Goal: Task Accomplishment & Management: Manage account settings

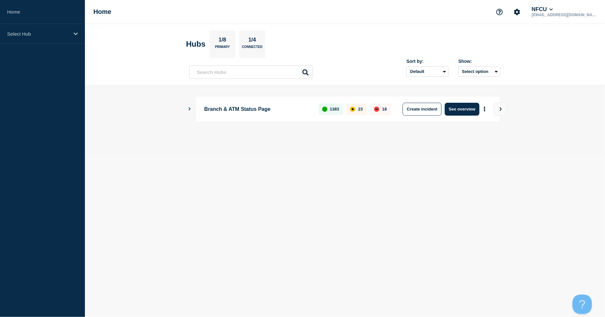
drag, startPoint x: 470, startPoint y: 205, endPoint x: 499, endPoint y: 157, distance: 56.1
click at [470, 205] on body "Home Select Hub Home NFCU [EMAIL_ADDRESS][DOMAIN_NAME] Hubs 1/8 Primary 1/4 Con…" at bounding box center [302, 158] width 605 height 317
click at [47, 38] on div "Select Hub" at bounding box center [42, 34] width 85 height 20
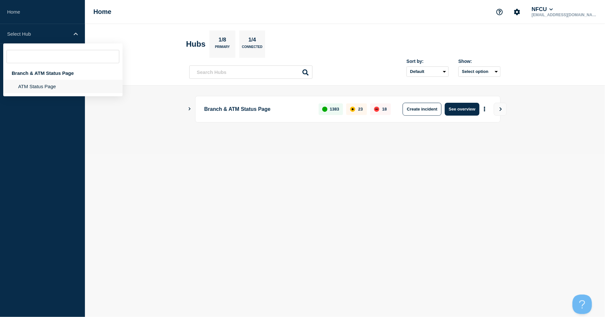
click at [38, 84] on li "ATM Status Page" at bounding box center [62, 86] width 119 height 13
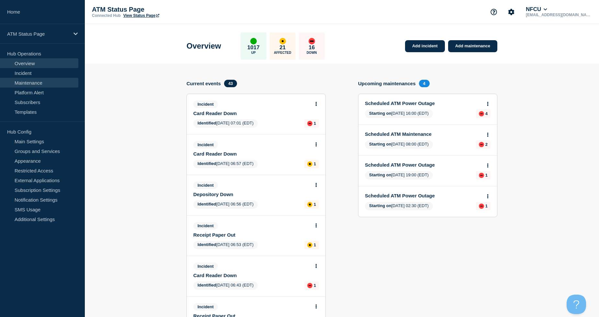
click at [51, 81] on link "Maintenance" at bounding box center [39, 83] width 78 height 10
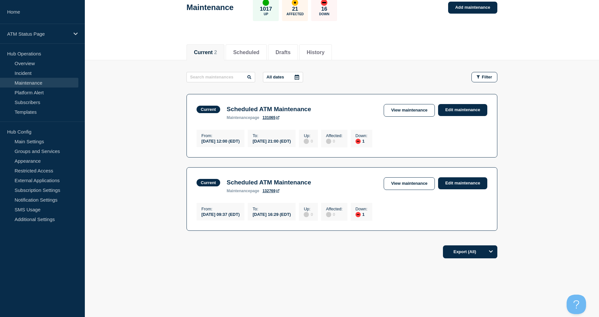
scroll to position [44, 0]
click at [457, 104] on link "Edit maintenance" at bounding box center [462, 110] width 49 height 12
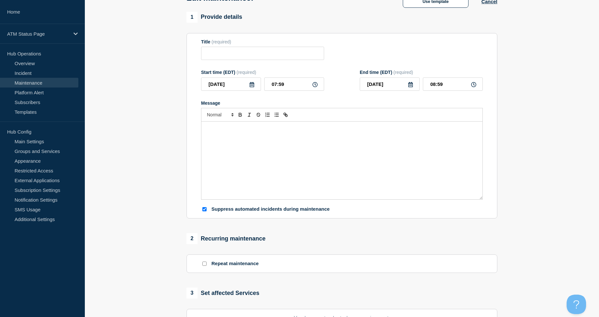
type input "Scheduled ATM Maintenance"
type input "[DATE]"
type input "12:00"
type input "[DATE]"
type input "21:00"
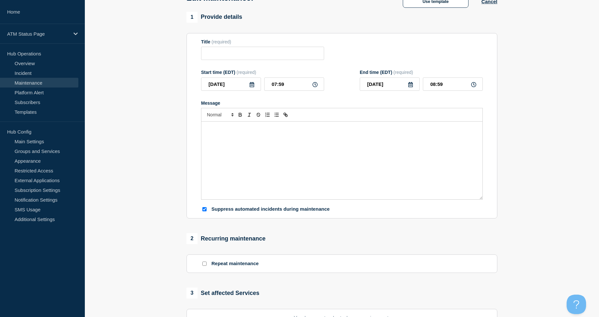
checkbox input "true"
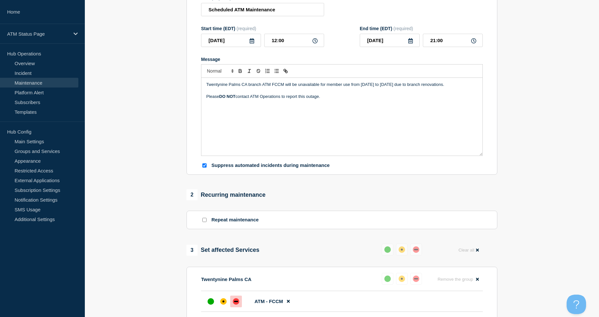
scroll to position [8, 0]
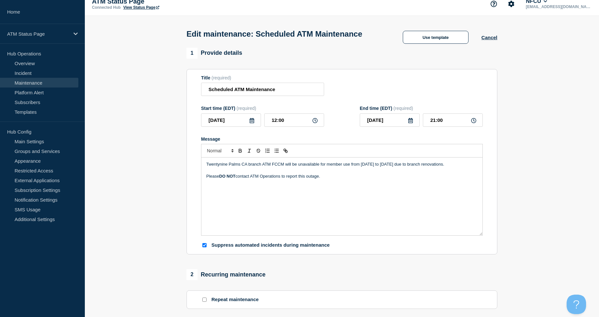
click at [409, 122] on icon at bounding box center [411, 120] width 5 height 5
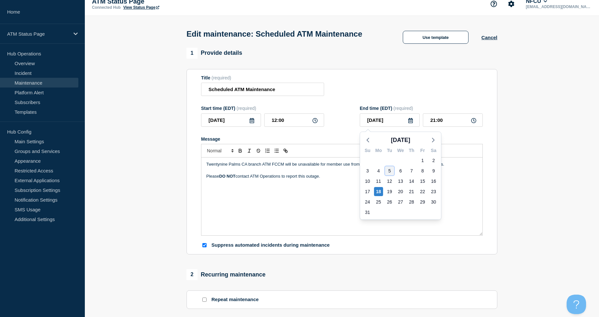
click at [389, 173] on div "5" at bounding box center [389, 170] width 9 height 9
type input "[DATE]"
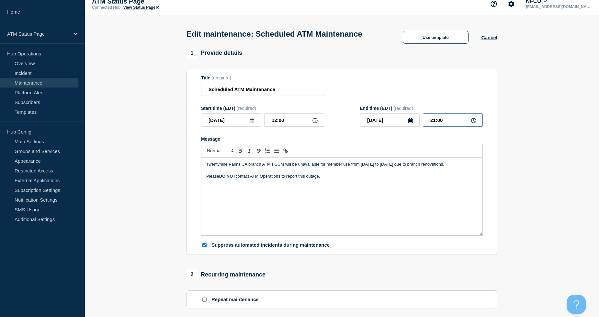
drag, startPoint x: 428, startPoint y: 121, endPoint x: 464, endPoint y: 121, distance: 36.3
click at [464, 121] on input "21:00" at bounding box center [453, 119] width 60 height 13
type input "16:00"
click at [427, 179] on p "Please DO NOT contact ATM Operations to report this outage." at bounding box center [341, 176] width 271 height 6
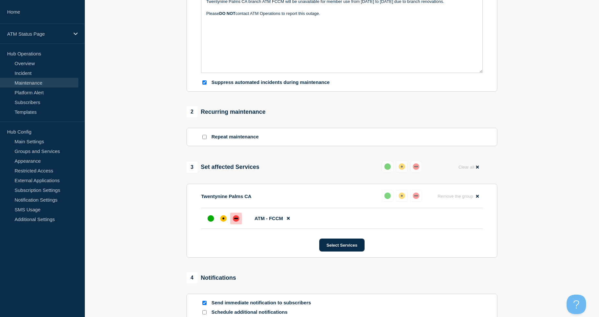
scroll to position [224, 0]
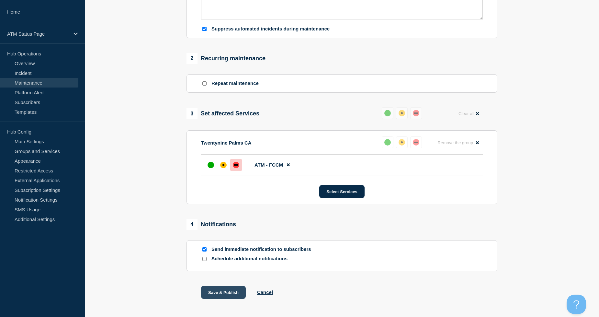
click at [236, 292] on button "Save & Publish" at bounding box center [223, 292] width 45 height 13
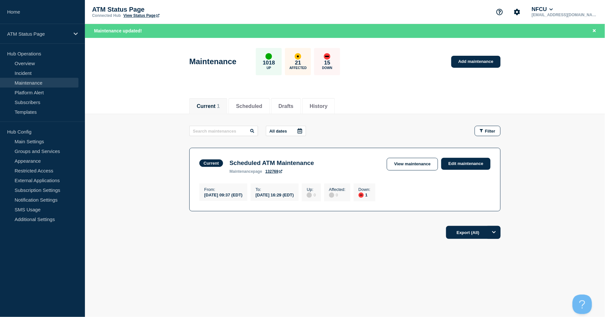
click at [145, 164] on main "All dates Filter Current 1 Down Scheduled ATM Maintenance From [DATE] 09:37 (ED…" at bounding box center [345, 167] width 520 height 107
click at [218, 260] on div "Current Scheduled Drafts History Current 1 Scheduled Drafts History All dates F…" at bounding box center [345, 190] width 520 height 196
click at [476, 168] on link "Edit maintenance" at bounding box center [465, 164] width 49 height 12
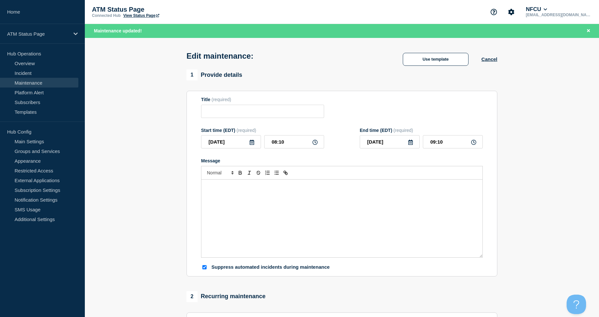
type input "Scheduled ATM Maintenance"
type input "[DATE]"
type input "09:37"
type input "[DATE]"
type input "16:29"
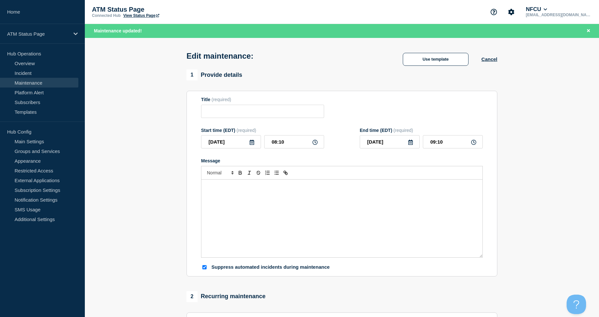
checkbox input "true"
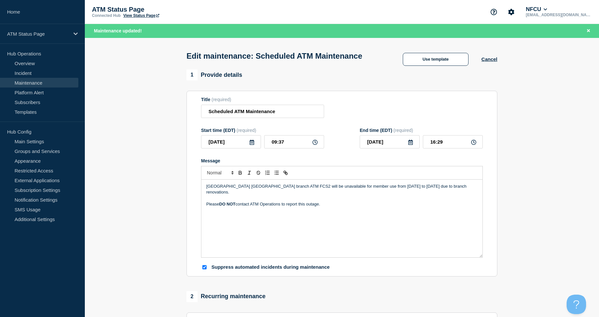
click at [356, 203] on div "[GEOGRAPHIC_DATA] [GEOGRAPHIC_DATA] branch ATM FCS2 will be unavailable for mem…" at bounding box center [342, 218] width 281 height 78
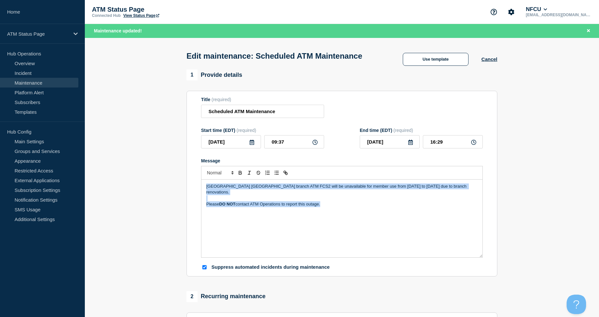
copy div "[GEOGRAPHIC_DATA] [GEOGRAPHIC_DATA] branch ATM FCS2 will be unavailable for mem…"
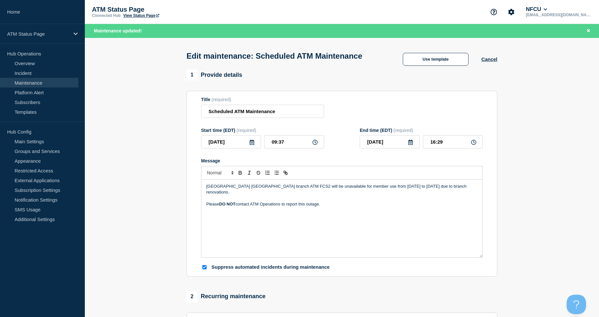
click at [487, 57] on div "Use template Cancel" at bounding box center [444, 59] width 108 height 13
click at [492, 60] on button "Cancel" at bounding box center [490, 59] width 16 height 6
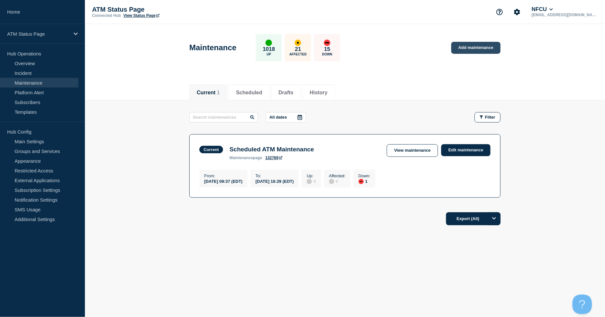
click at [476, 48] on link "Add maintenance" at bounding box center [475, 48] width 49 height 12
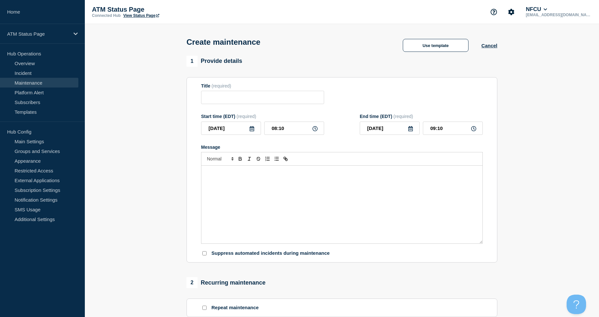
checkbox input "true"
click at [420, 44] on button "Use template" at bounding box center [436, 45] width 66 height 13
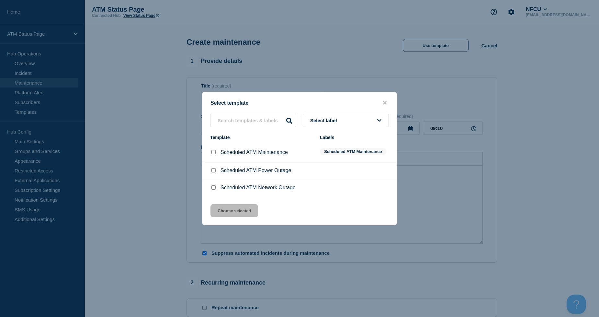
click at [346, 121] on button "Select label" at bounding box center [346, 120] width 86 height 13
click at [213, 154] on input "Scheduled ATM Maintenance checkbox" at bounding box center [214, 152] width 4 height 4
checkbox input "true"
drag, startPoint x: 238, startPoint y: 215, endPoint x: 242, endPoint y: 216, distance: 3.6
click at [238, 215] on button "Choose selected" at bounding box center [235, 210] width 48 height 13
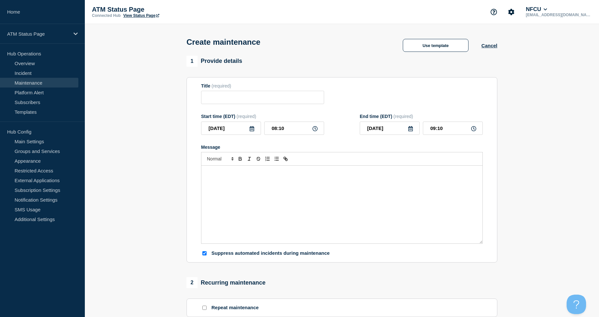
type input "Scheduled ATM Maintenance"
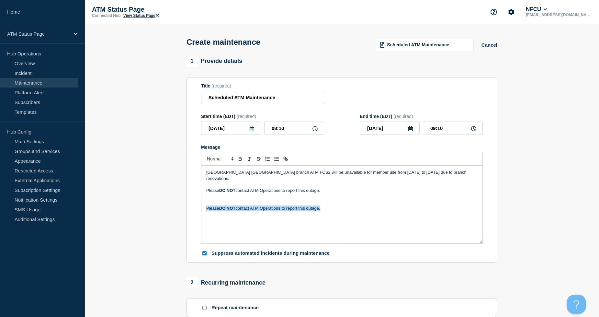
drag, startPoint x: 410, startPoint y: 212, endPoint x: 186, endPoint y: 203, distance: 223.7
click at [187, 203] on section "Title (required) Scheduled ATM Maintenance Start time (EDT) (required) [DATE] 0…" at bounding box center [342, 170] width 311 height 186
click at [207, 172] on p "[GEOGRAPHIC_DATA] [GEOGRAPHIC_DATA] branch ATM FCS2 will be unavailable for mem…" at bounding box center [341, 175] width 271 height 12
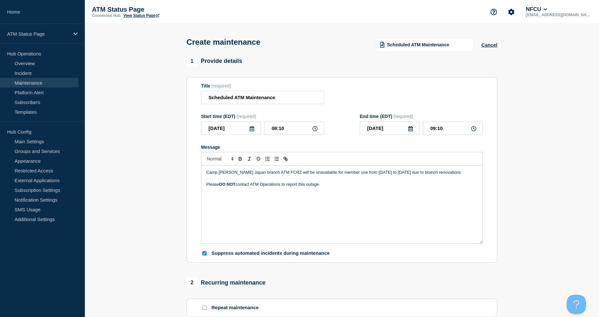
click at [297, 174] on p "Camp [PERSON_NAME] Japan branch ATM FCRZ will be unavailable for member use fro…" at bounding box center [341, 172] width 271 height 6
click at [251, 131] on icon at bounding box center [252, 128] width 5 height 5
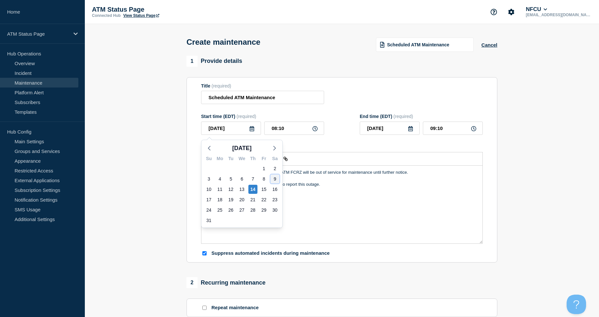
click at [274, 182] on div "9" at bounding box center [275, 178] width 9 height 9
type input "[DATE]"
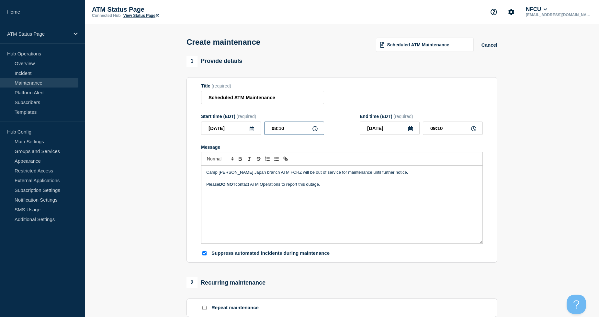
drag, startPoint x: 272, startPoint y: 131, endPoint x: 289, endPoint y: 131, distance: 17.2
click at [289, 131] on input "08:10" at bounding box center [294, 127] width 60 height 13
type input "19:12"
type input "20:12"
click at [411, 130] on icon at bounding box center [411, 128] width 5 height 5
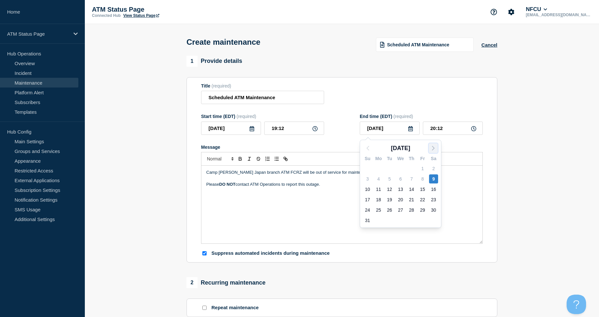
click at [434, 151] on icon "button" at bounding box center [434, 148] width 8 height 8
click at [421, 170] on div "5" at bounding box center [422, 168] width 9 height 9
type input "[DATE]"
drag, startPoint x: 430, startPoint y: 130, endPoint x: 458, endPoint y: 131, distance: 28.2
click at [458, 131] on input "20:12" at bounding box center [453, 127] width 60 height 13
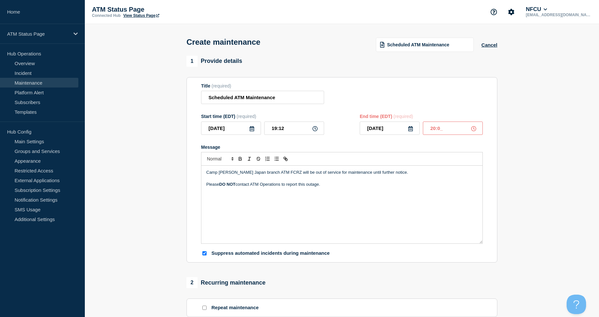
type input "20:00"
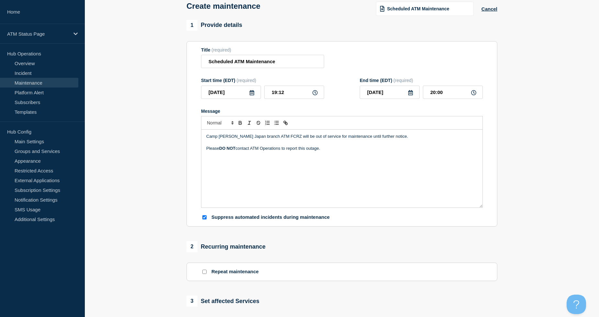
click at [415, 184] on div "Camp [PERSON_NAME] Japan branch ATM FCRZ will be out of service for maintenance…" at bounding box center [342, 169] width 281 height 78
click at [281, 139] on p "Camp [PERSON_NAME] Japan branch ATM FCRZ will be out of service for maintenance…" at bounding box center [341, 136] width 271 height 6
click at [291, 139] on p "Camp [PERSON_NAME] Japan branch ATM FCRZ will be out of service for maintenance…" at bounding box center [341, 136] width 271 height 6
click at [319, 139] on p "Camp [PERSON_NAME] Japan branch ATM FCRZ will be out of service for maintenance…" at bounding box center [341, 136] width 271 height 6
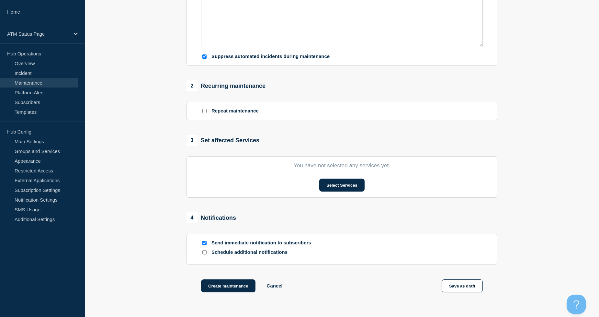
scroll to position [248, 0]
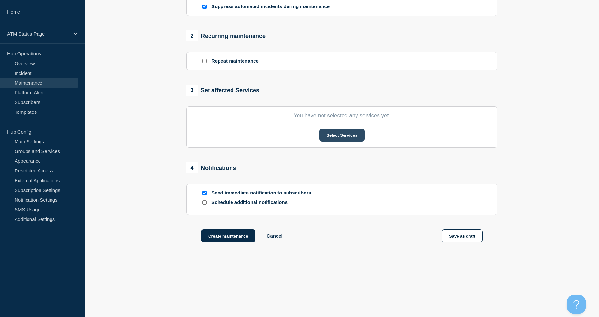
click at [335, 138] on button "Select Services" at bounding box center [341, 135] width 45 height 13
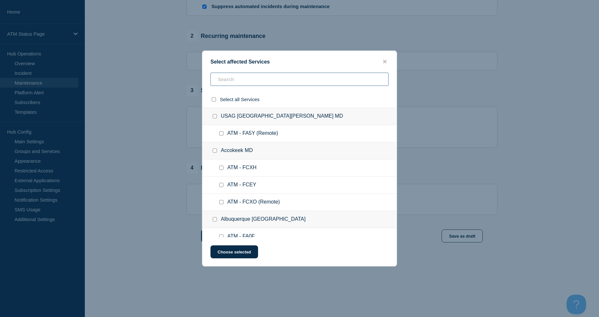
click at [251, 81] on input "text" at bounding box center [300, 79] width 178 height 13
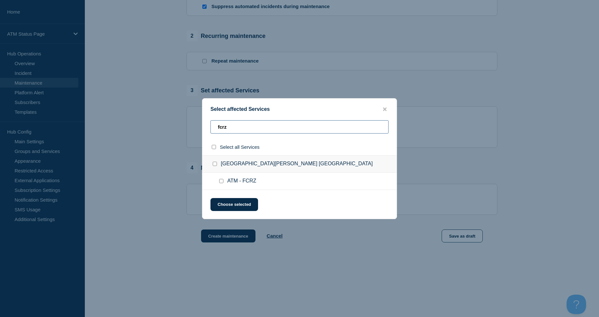
type input "fcrz"
drag, startPoint x: 223, startPoint y: 182, endPoint x: 238, endPoint y: 203, distance: 26.4
click at [222, 182] on input "ATM - FCRZ checkbox" at bounding box center [221, 181] width 4 height 4
checkbox input "true"
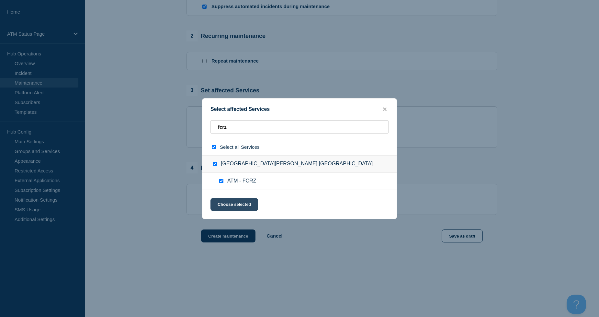
checkbox input "true"
click at [240, 205] on button "Choose selected" at bounding box center [235, 204] width 48 height 13
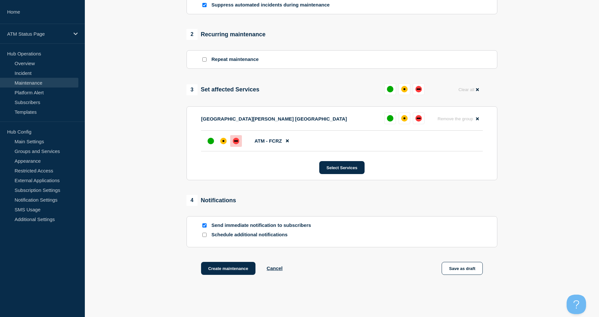
click at [237, 142] on div "down" at bounding box center [236, 141] width 6 height 6
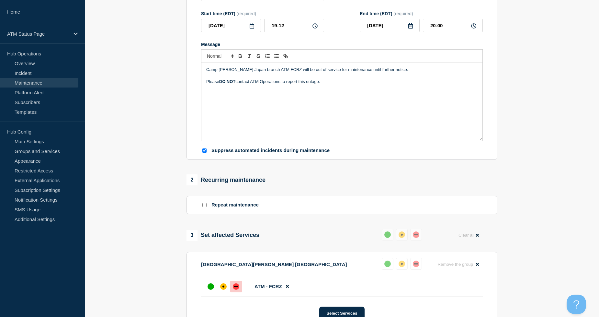
scroll to position [247, 0]
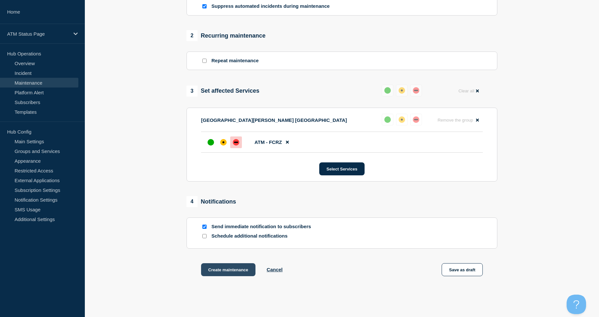
click at [245, 272] on button "Create maintenance" at bounding box center [228, 269] width 54 height 13
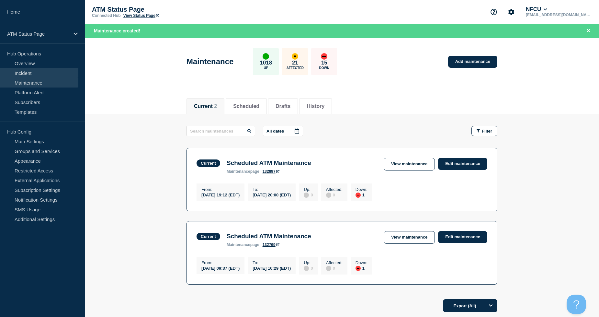
click at [41, 70] on link "Incident" at bounding box center [39, 73] width 78 height 10
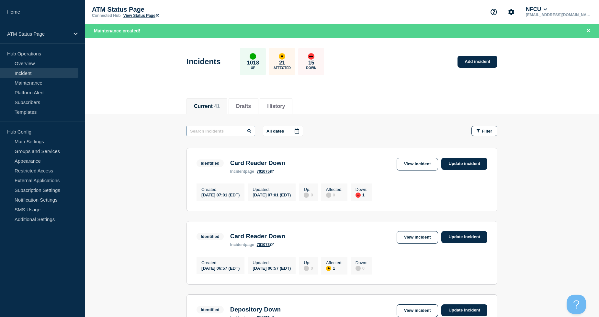
click at [244, 133] on input "text" at bounding box center [221, 131] width 69 height 10
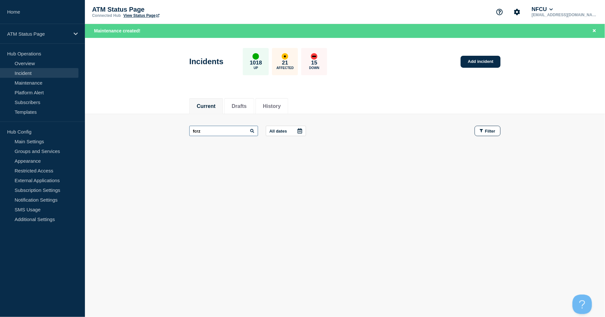
drag, startPoint x: 229, startPoint y: 132, endPoint x: 113, endPoint y: 130, distance: 116.0
click at [113, 130] on main "fcrz All dates Filter" at bounding box center [345, 131] width 520 height 34
type input "ATM-FCRZ"
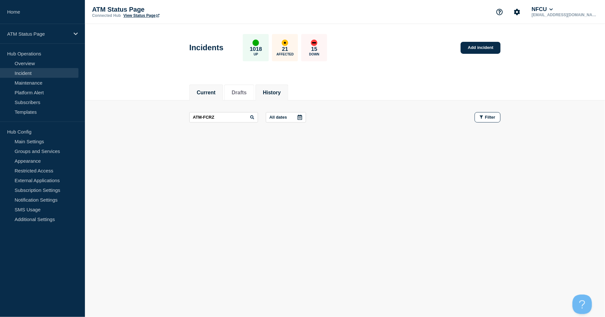
click at [282, 98] on li "History" at bounding box center [271, 93] width 33 height 16
click at [212, 93] on button "Current 41" at bounding box center [210, 93] width 26 height 6
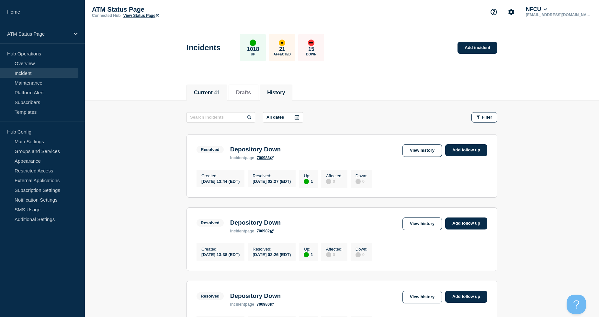
click at [220, 92] on span "41" at bounding box center [217, 93] width 6 height 6
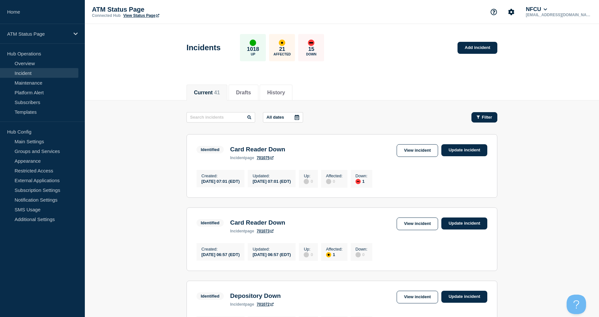
click at [489, 118] on span "Filter" at bounding box center [487, 117] width 10 height 5
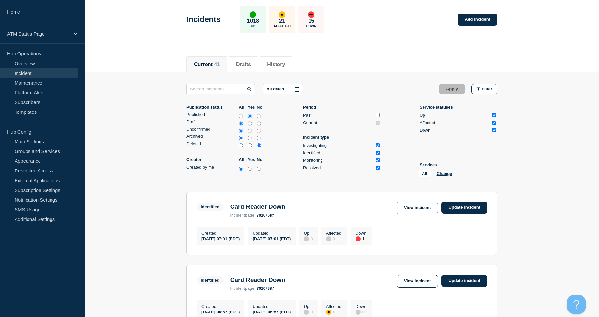
scroll to position [72, 0]
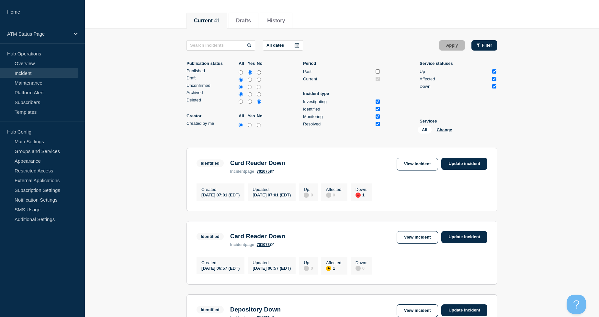
click at [480, 47] on icon "button" at bounding box center [478, 45] width 3 height 4
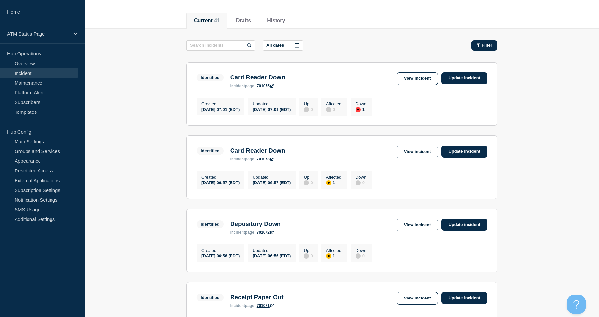
click at [483, 43] on span "Filter" at bounding box center [487, 45] width 10 height 5
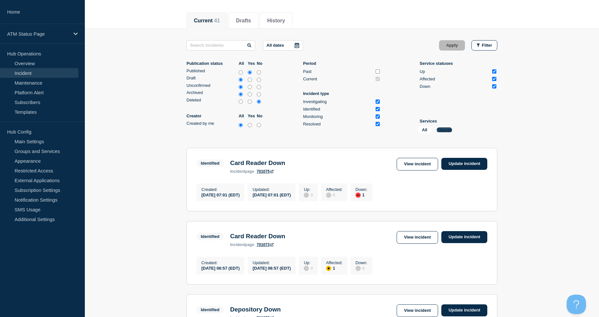
click at [445, 131] on button "Change" at bounding box center [445, 129] width 16 height 5
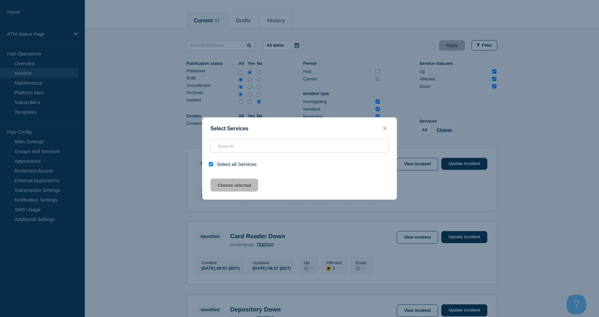
checkbox input "true"
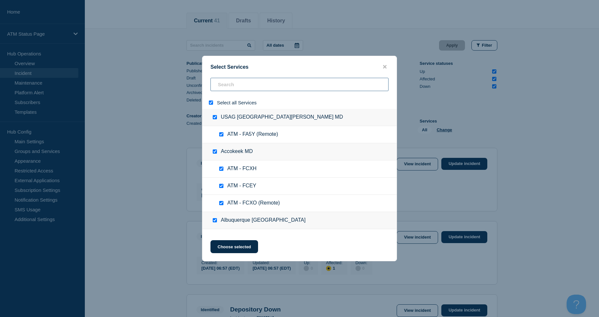
click at [250, 86] on input "search" at bounding box center [300, 84] width 178 height 13
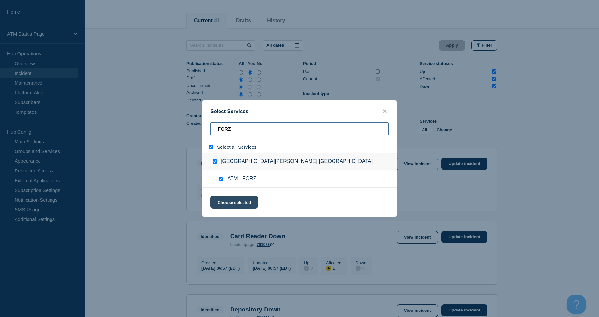
type input "FCRZ"
click at [246, 205] on button "Choose selected" at bounding box center [235, 202] width 48 height 13
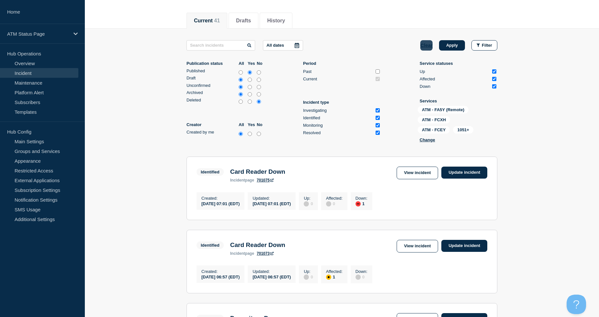
click at [430, 46] on button "Clear" at bounding box center [427, 45] width 12 height 10
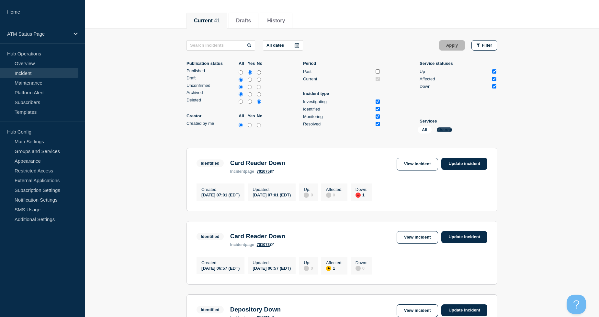
click at [446, 127] on button "Change" at bounding box center [445, 129] width 16 height 5
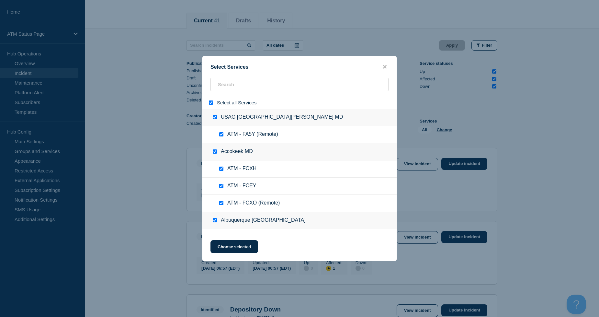
click at [209, 102] on input "select all" at bounding box center [211, 102] width 4 height 4
checkbox input "false"
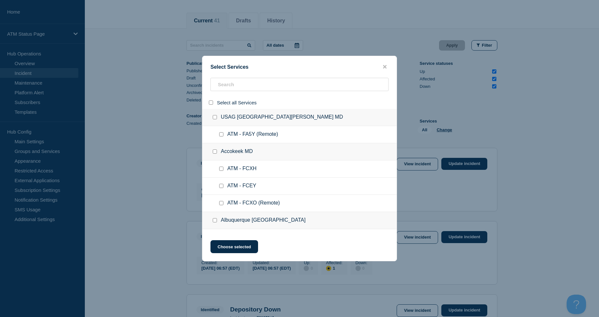
checkbox input "false"
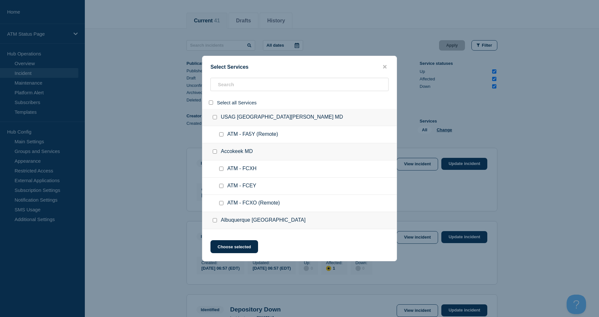
checkbox input "false"
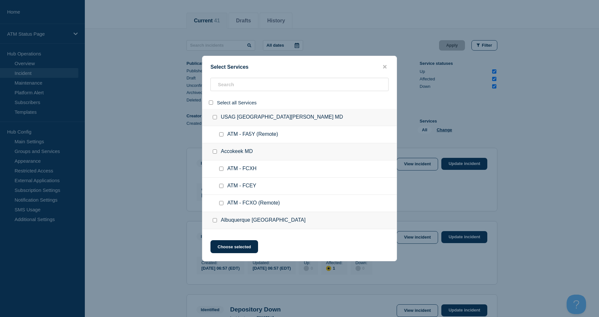
checkbox input "false"
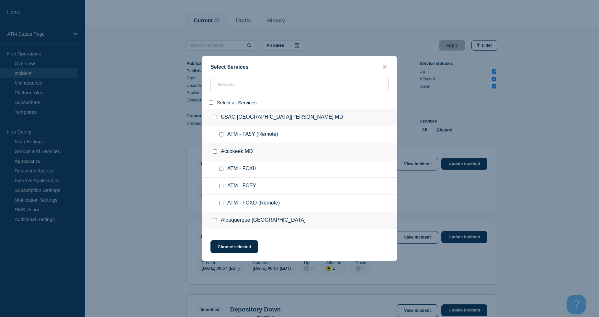
checkbox input "false"
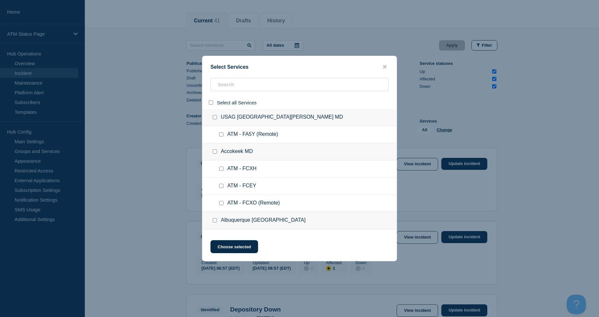
checkbox input "false"
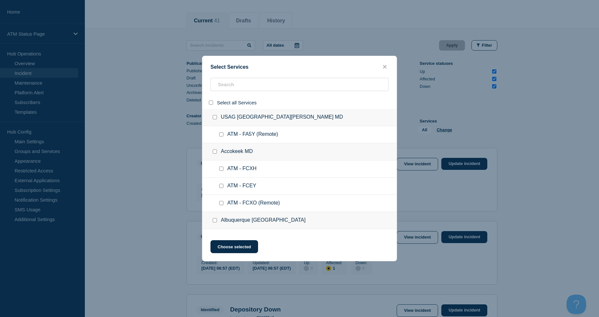
checkbox input "false"
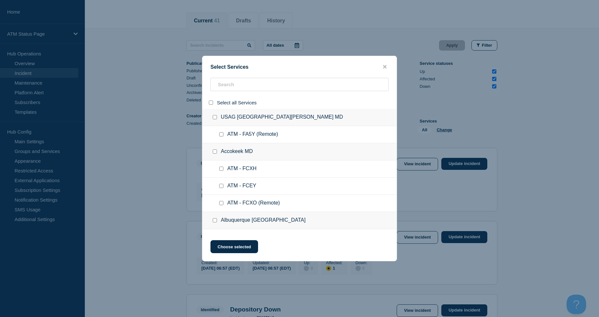
checkbox input "false"
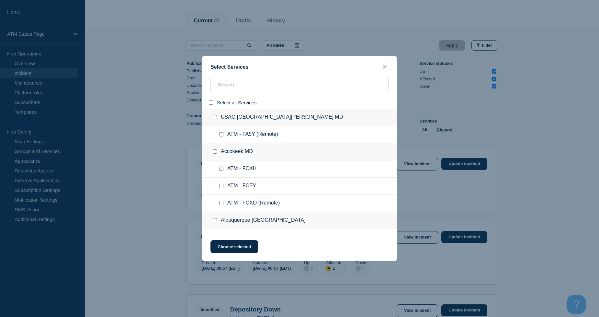
checkbox input "false"
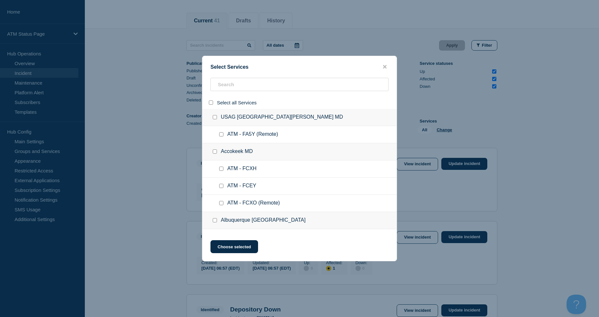
checkbox input "false"
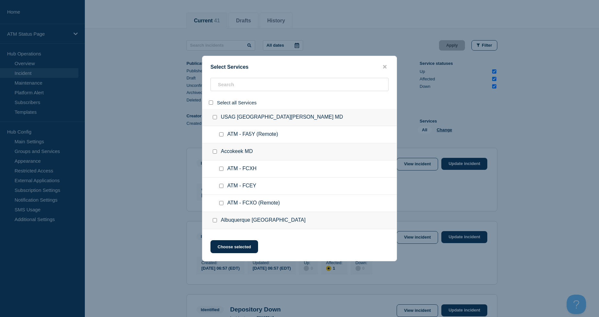
checkbox input "false"
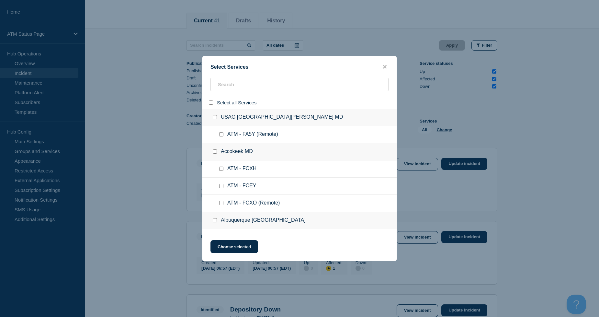
checkbox input "false"
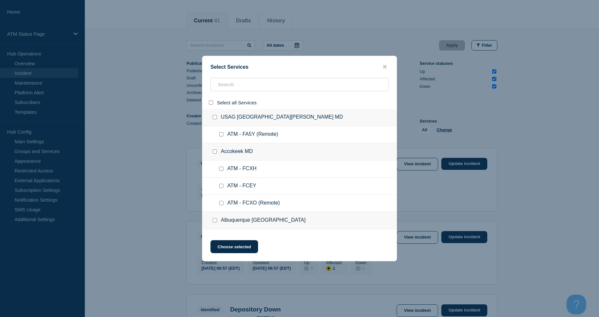
checkbox input "false"
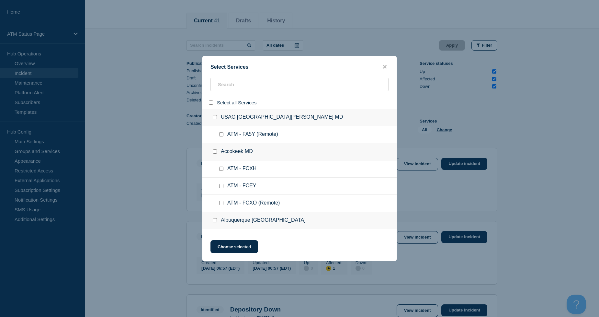
checkbox input "false"
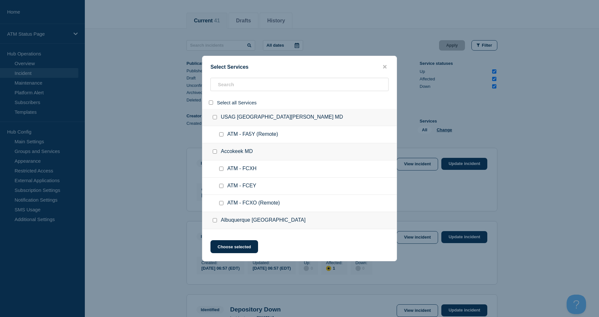
checkbox input "false"
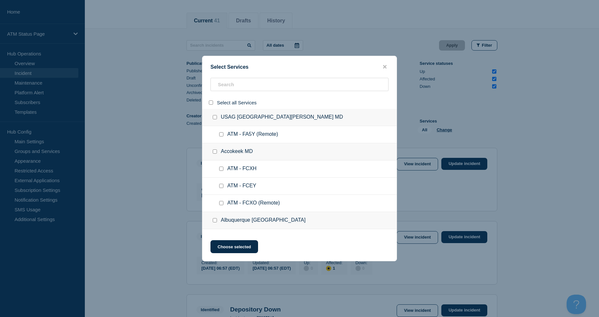
checkbox input "false"
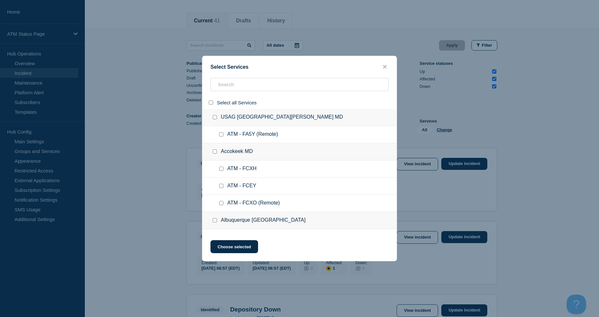
checkbox input "false"
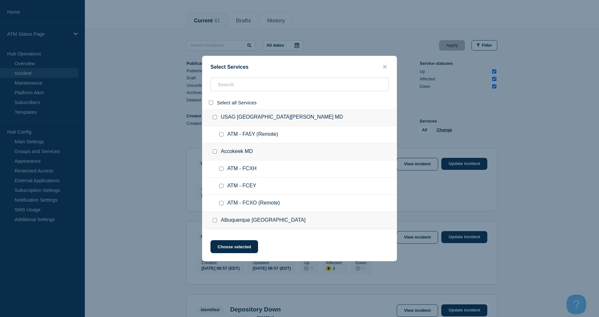
checkbox input "false"
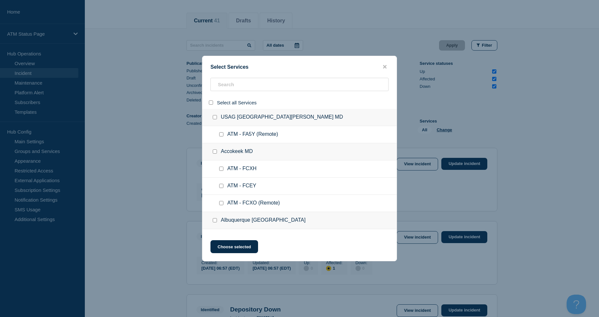
checkbox input "false"
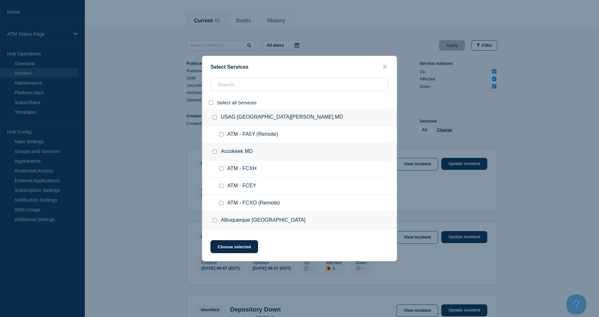
checkbox input "false"
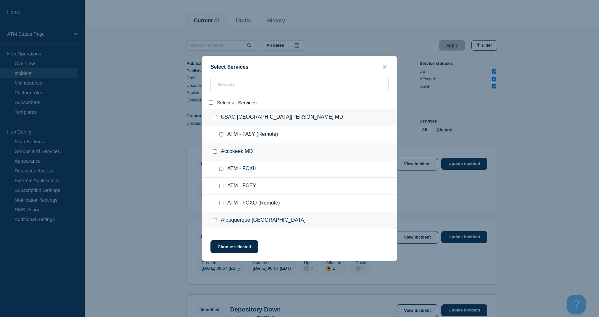
checkbox input "false"
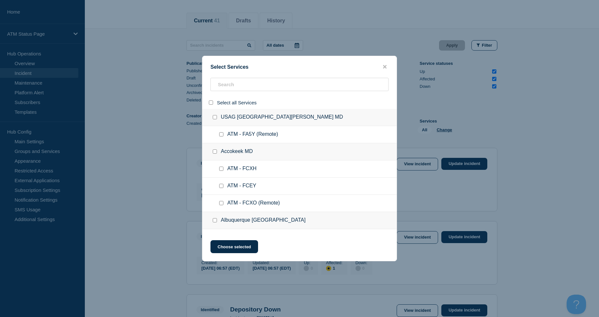
checkbox input "false"
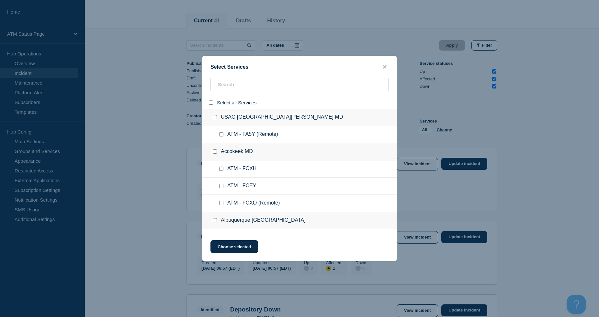
checkbox input "false"
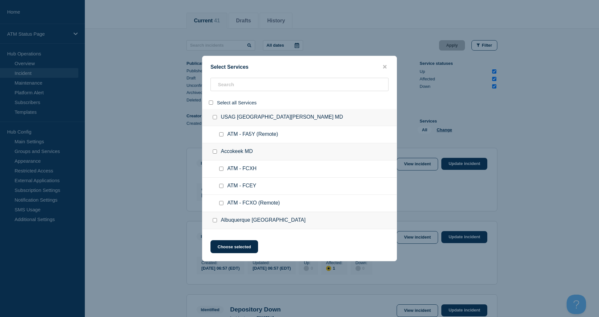
checkbox input "false"
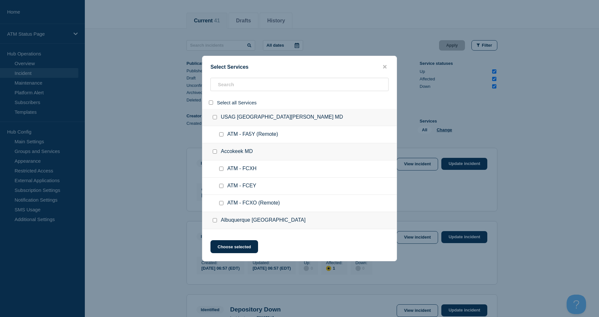
checkbox input "false"
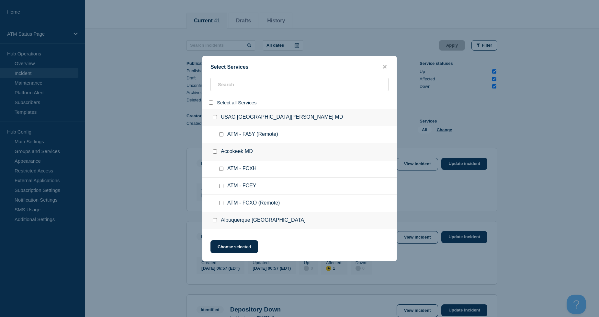
checkbox input "false"
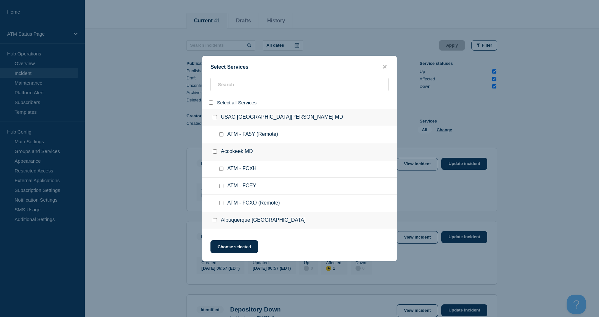
checkbox input "false"
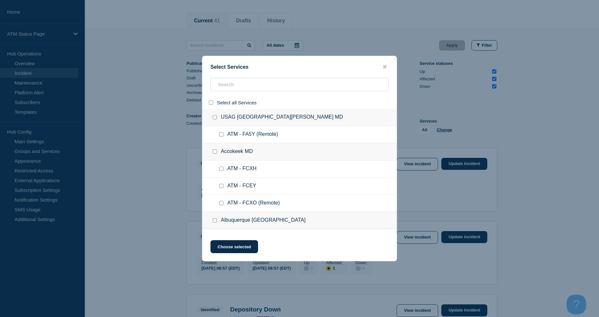
checkbox input "false"
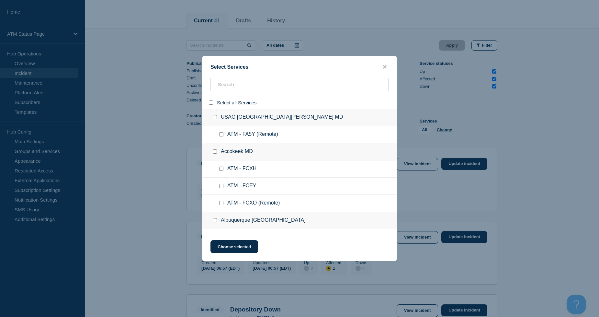
checkbox input "false"
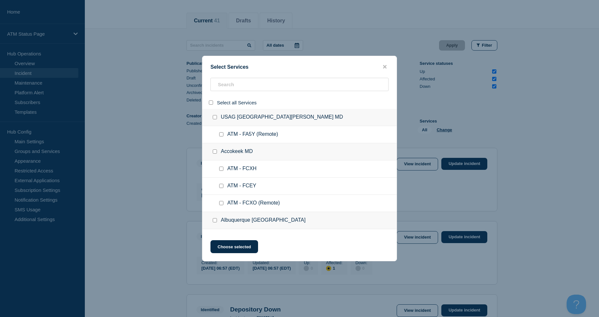
checkbox input "false"
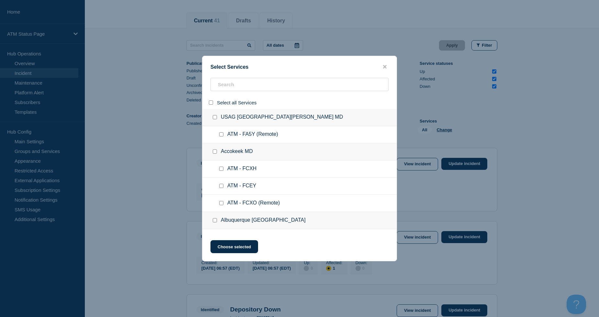
checkbox input "false"
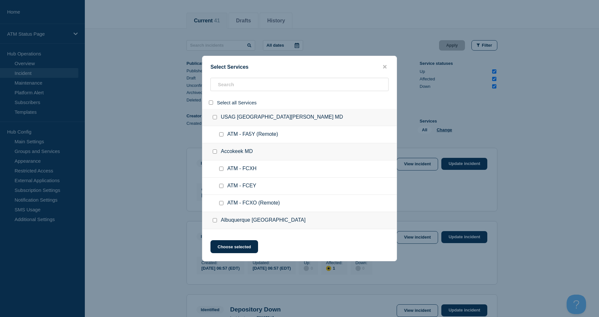
checkbox input "false"
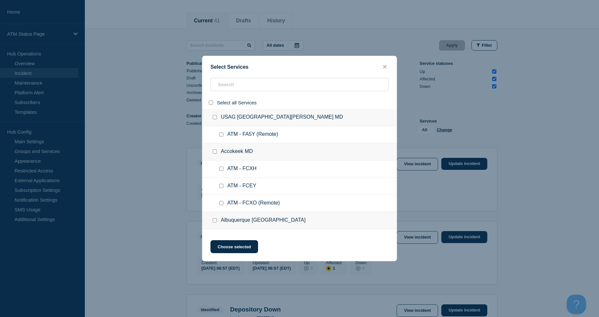
checkbox input "false"
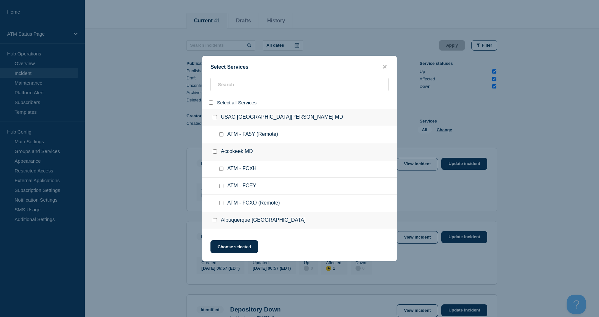
checkbox input "false"
click at [232, 87] on input "search" at bounding box center [300, 84] width 178 height 13
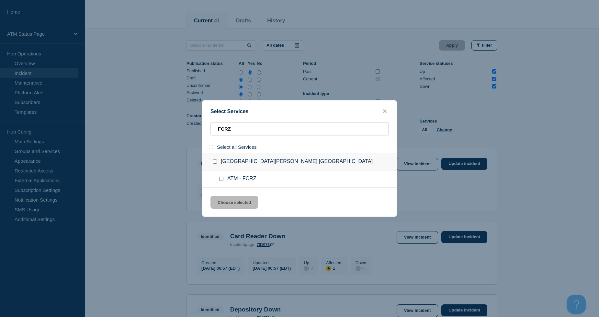
click at [222, 179] on input "service: ATM - FCRZ" at bounding box center [221, 179] width 4 height 4
click at [238, 205] on button "Choose selected" at bounding box center [235, 202] width 48 height 13
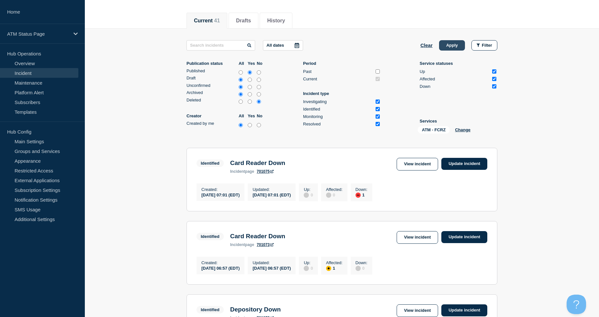
click at [455, 44] on button "Apply" at bounding box center [452, 45] width 26 height 10
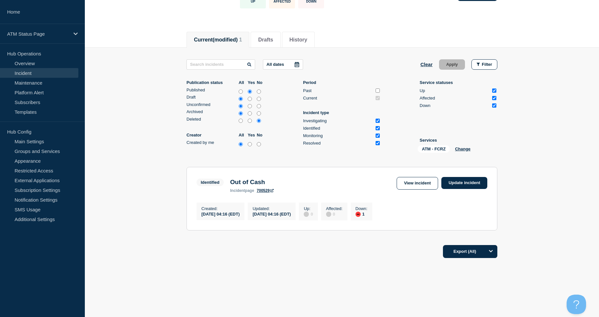
scroll to position [54, 0]
click at [462, 183] on link "Update incident" at bounding box center [465, 183] width 46 height 12
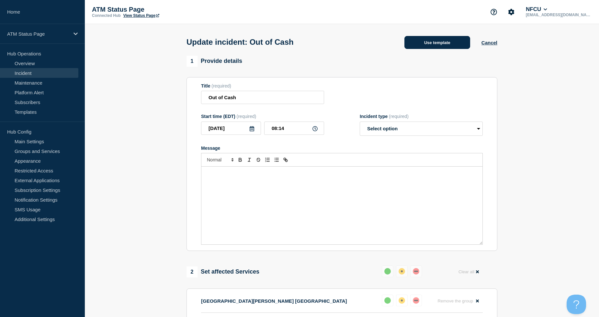
click at [448, 40] on button "Use template" at bounding box center [438, 42] width 66 height 13
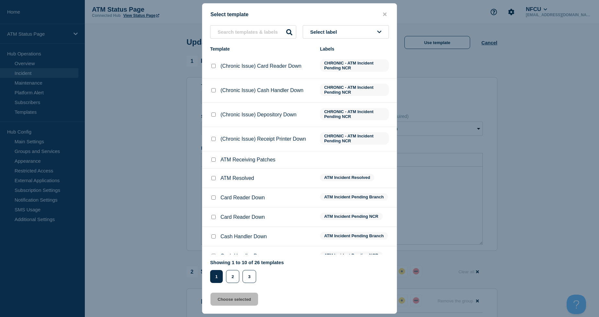
click at [333, 30] on span "Select label" at bounding box center [324, 32] width 29 height 6
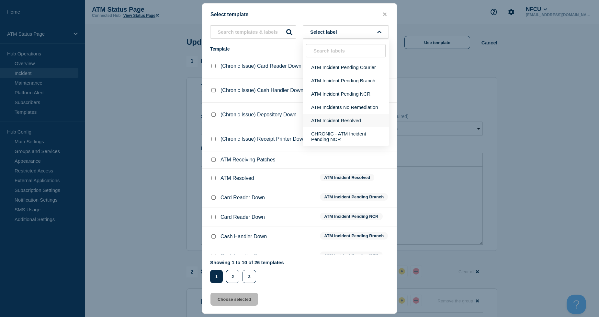
click at [353, 117] on button "ATM Incident Resolved" at bounding box center [346, 120] width 86 height 13
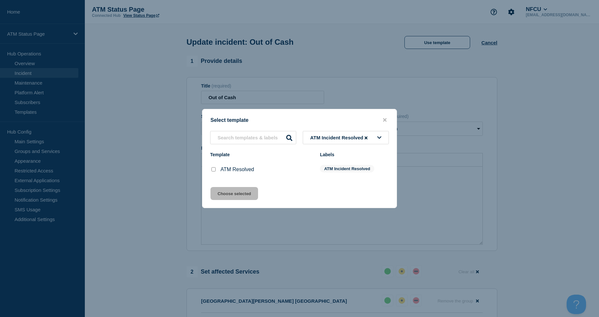
drag, startPoint x: 214, startPoint y: 169, endPoint x: 237, endPoint y: 200, distance: 38.2
click at [214, 170] on input "ATM Resolved checkbox" at bounding box center [214, 169] width 4 height 4
click at [237, 200] on button "Choose selected" at bounding box center [235, 193] width 48 height 13
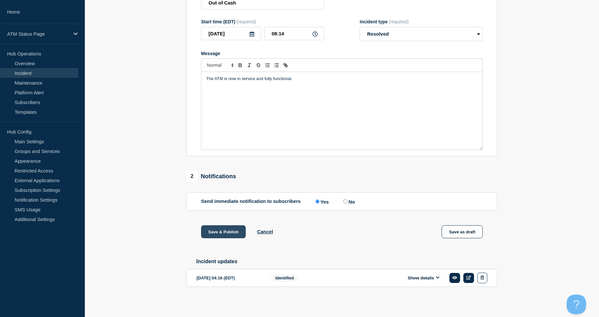
scroll to position [98, 0]
click at [346, 200] on input "No" at bounding box center [345, 201] width 4 height 4
click at [235, 229] on button "Save & Publish" at bounding box center [223, 231] width 45 height 13
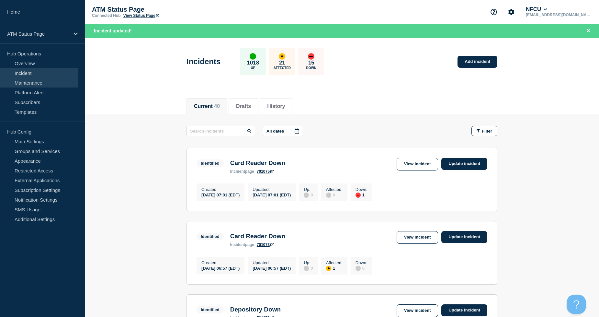
click at [33, 83] on link "Maintenance" at bounding box center [39, 83] width 78 height 10
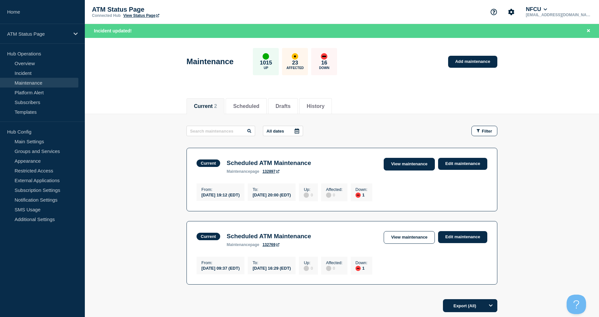
click at [411, 163] on link "View maintenance" at bounding box center [409, 164] width 51 height 13
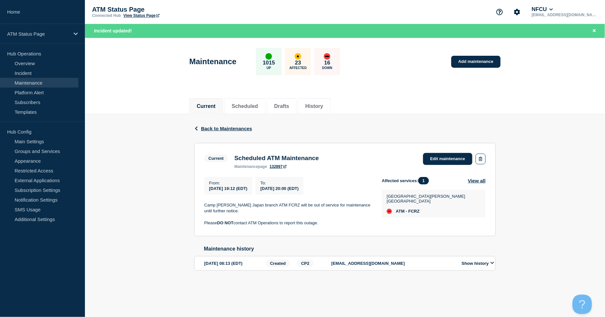
click at [574, 118] on div "Back Back to Maintenances Current Scheduled ATM Maintenance From [DATE] 19:12 (…" at bounding box center [345, 202] width 520 height 177
click at [146, 316] on body "Home ATM Status Page Hub Operations Overview Incident Maintenance Platform Aler…" at bounding box center [302, 158] width 605 height 317
click at [421, 92] on div "Current Scheduled Drafts History" at bounding box center [344, 103] width 311 height 22
